Goal: Information Seeking & Learning: Learn about a topic

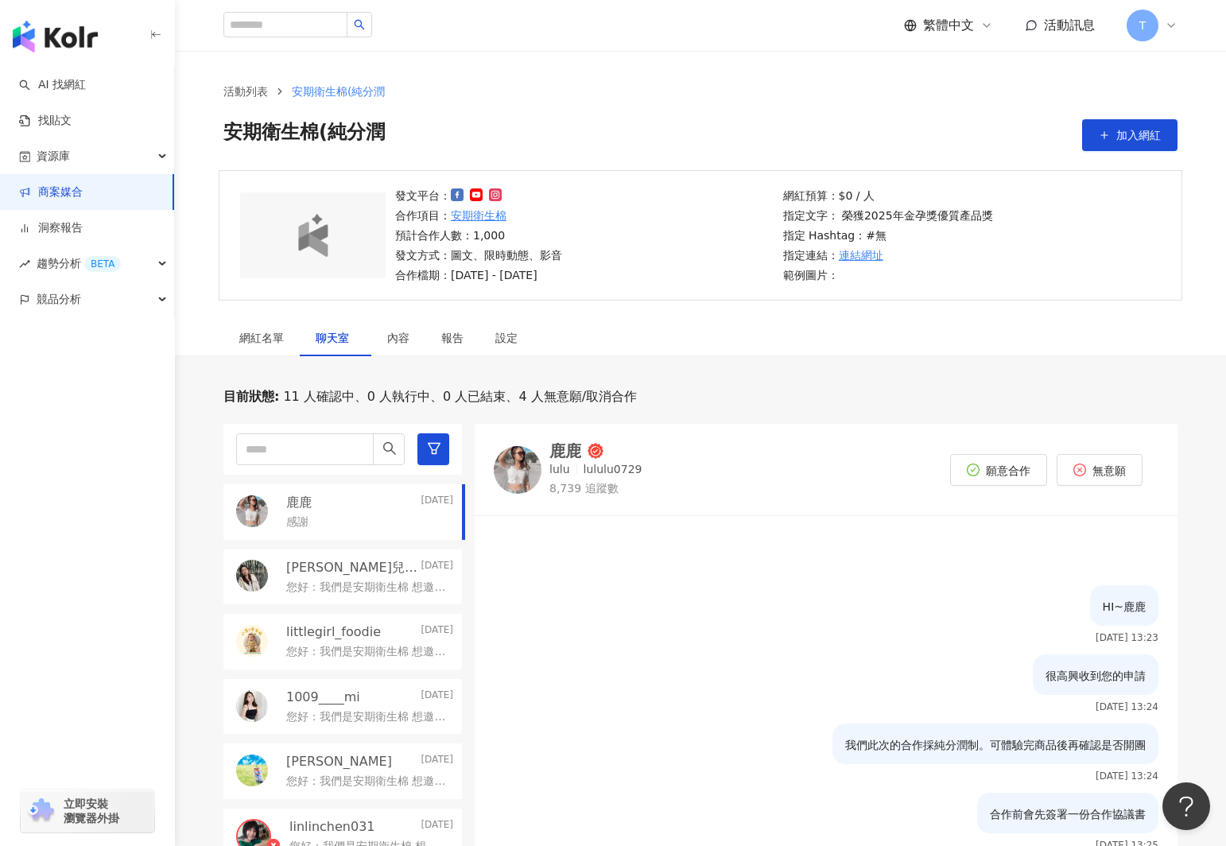
click at [572, 455] on div "鹿鹿" at bounding box center [565, 451] width 32 height 16
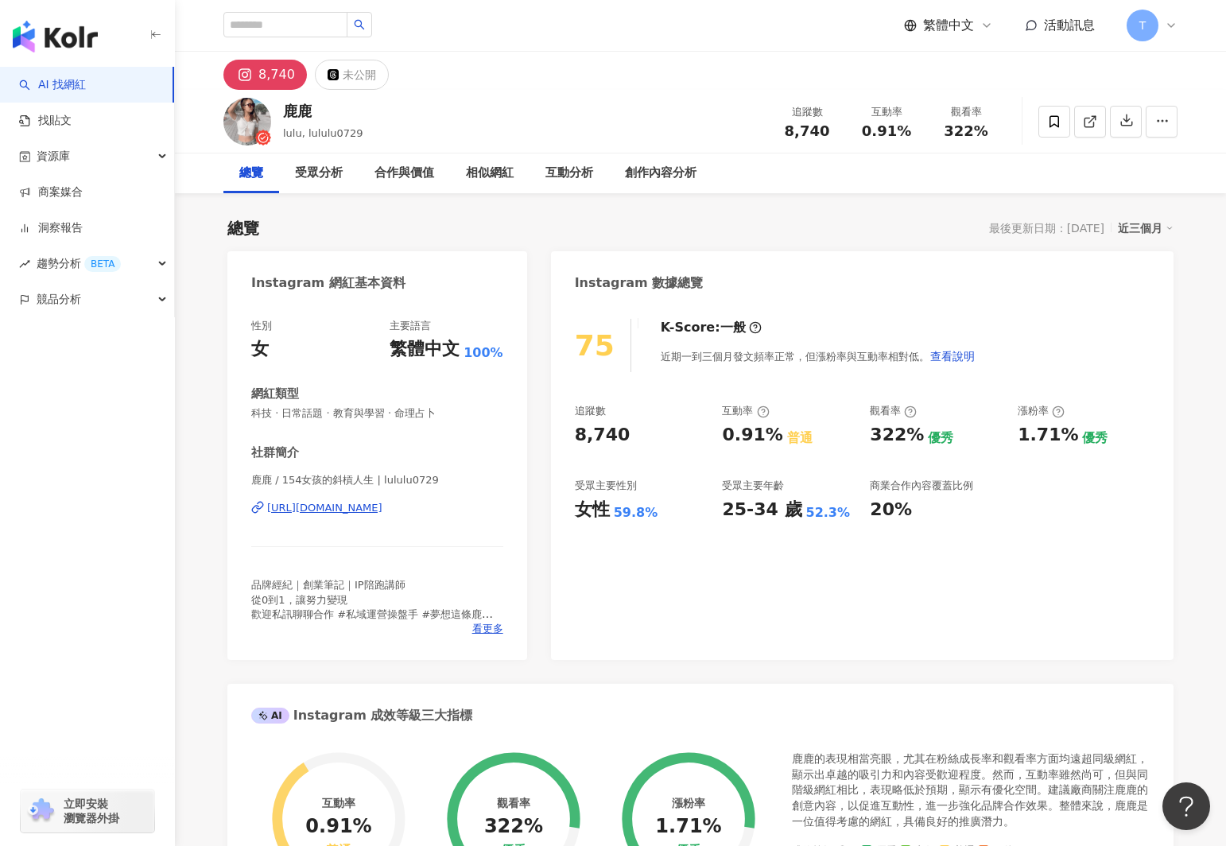
click at [379, 504] on div "[URL][DOMAIN_NAME]" at bounding box center [324, 508] width 115 height 14
